Goal: Find specific page/section: Find specific page/section

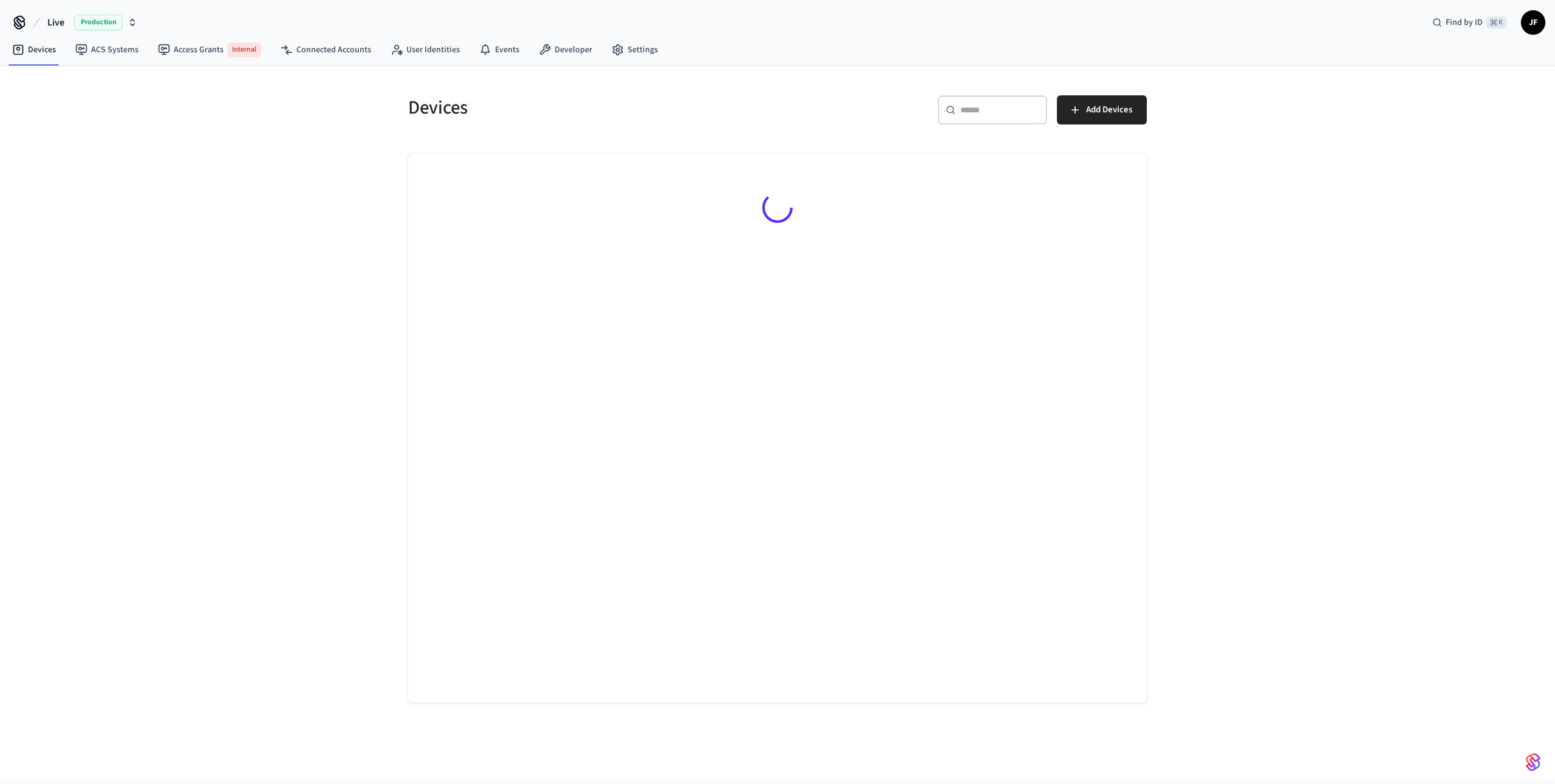
click at [49, 19] on span "Live" at bounding box center [56, 22] width 17 height 15
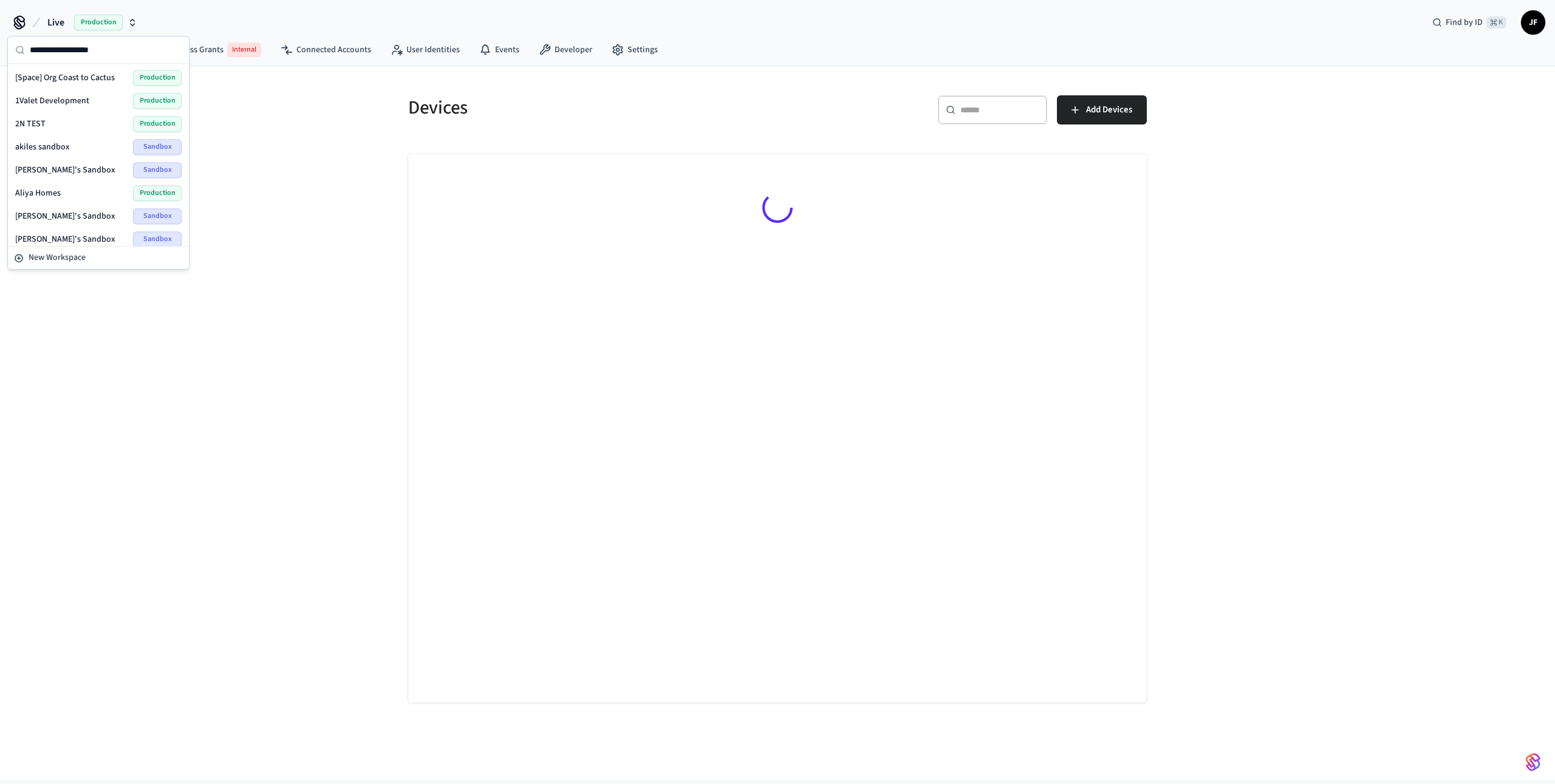
click at [298, 239] on div "Devices ​ ​ Add Devices" at bounding box center [778, 422] width 1555 height 714
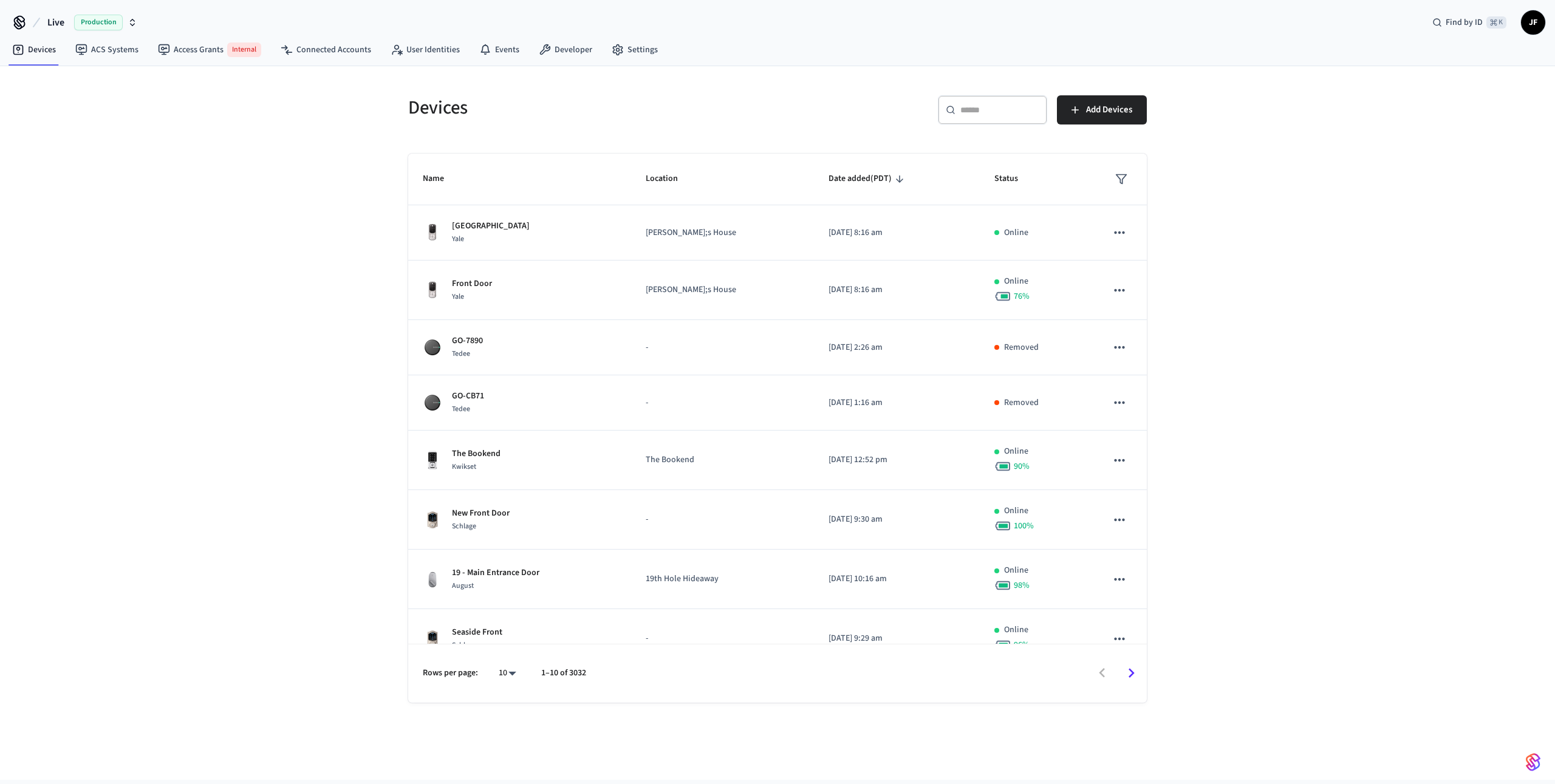
click at [250, 130] on div "Devices ​ ​ Add Devices Name Location Date added (PDT) Status Retford Gate Yale…" at bounding box center [778, 422] width 1555 height 714
click at [423, 105] on h5 "Devices" at bounding box center [589, 108] width 362 height 25
click at [412, 108] on h5 "Devices" at bounding box center [589, 108] width 362 height 25
drag, startPoint x: 411, startPoint y: 105, endPoint x: 488, endPoint y: 111, distance: 77.2
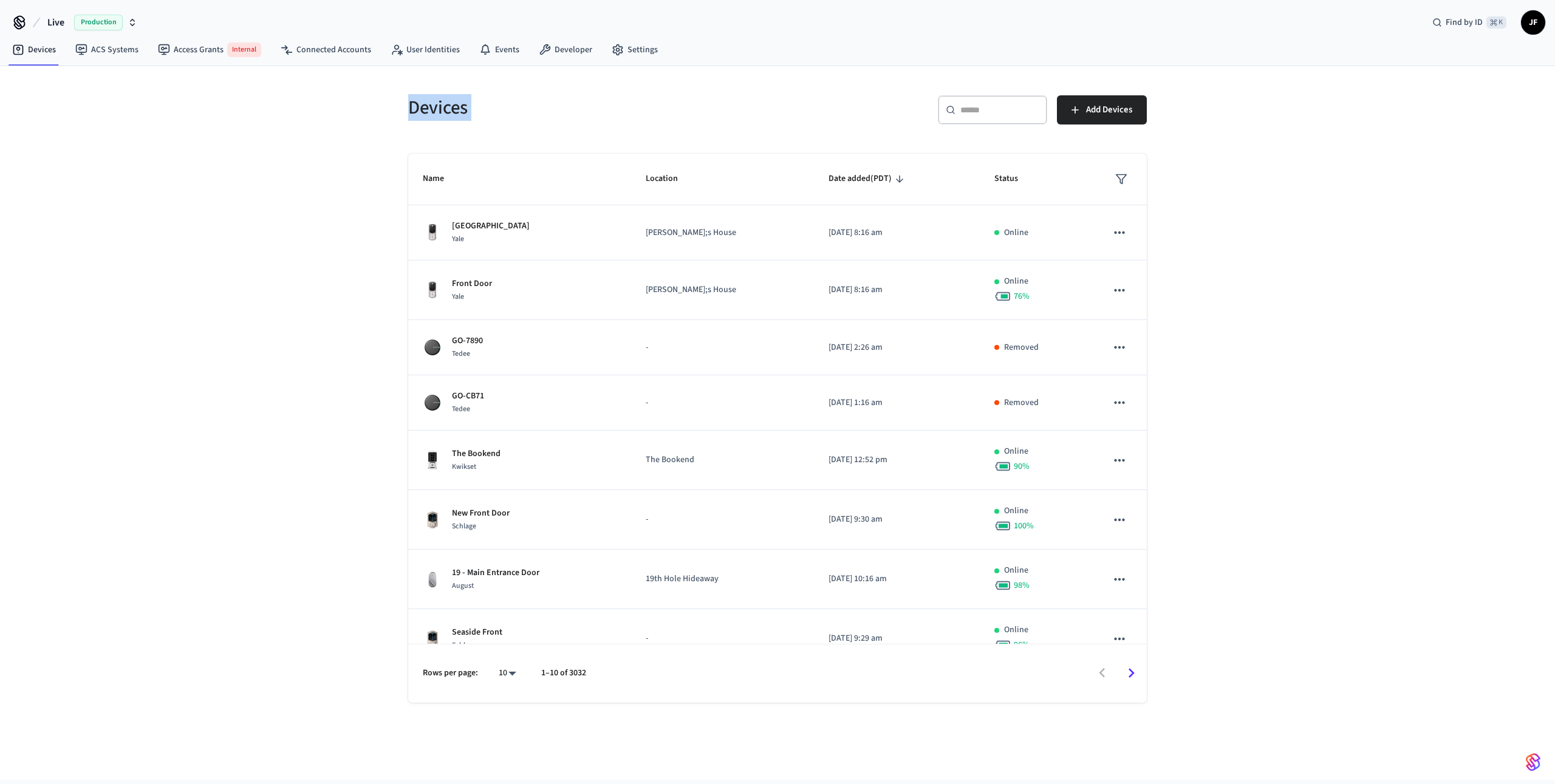
click at [488, 111] on h5 "Devices" at bounding box center [589, 108] width 362 height 25
